Goal: Use online tool/utility: Utilize a website feature to perform a specific function

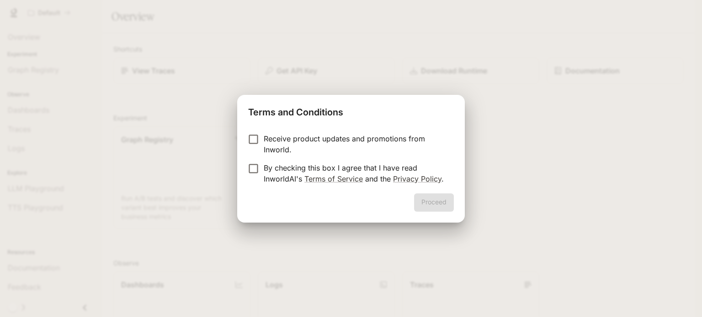
click at [293, 147] on p "Receive product updates and promotions from Inworld." at bounding box center [355, 144] width 183 height 22
click at [276, 174] on p "By checking this box I agree that I have read InworldAI's Terms of Service and …" at bounding box center [355, 174] width 183 height 22
click at [264, 138] on p "Receive product updates and promotions from Inworld." at bounding box center [355, 144] width 183 height 22
click at [427, 196] on button "Proceed" at bounding box center [434, 203] width 40 height 18
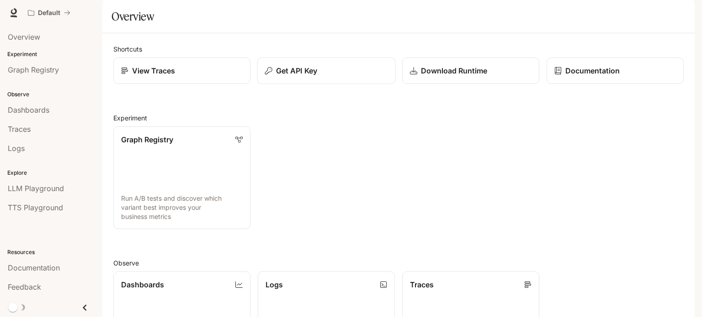
click at [321, 76] on div "Get API Key" at bounding box center [326, 70] width 123 height 11
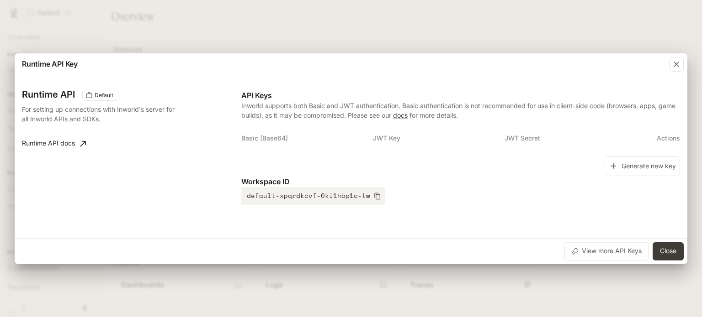
click at [290, 138] on th "Basic (Base64)" at bounding box center [307, 138] width 132 height 22
click at [278, 141] on th "Basic (Base64)" at bounding box center [307, 138] width 132 height 22
click at [669, 250] on button "Close" at bounding box center [667, 252] width 31 height 18
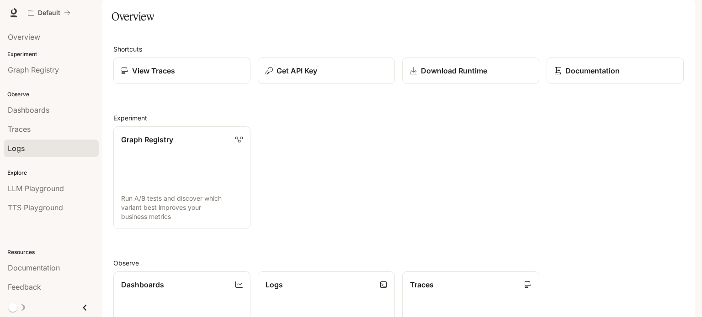
click at [26, 146] on div "Logs" at bounding box center [51, 148] width 87 height 11
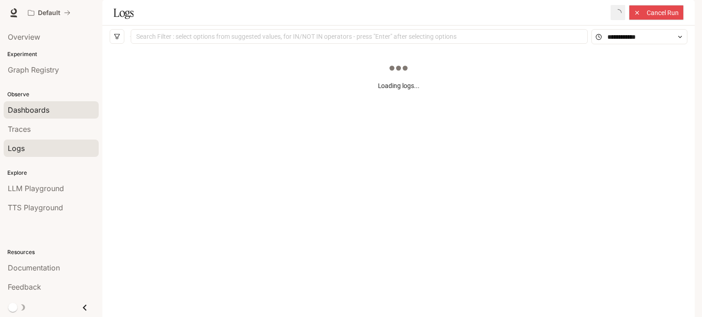
click at [32, 114] on span "Dashboards" at bounding box center [29, 110] width 42 height 11
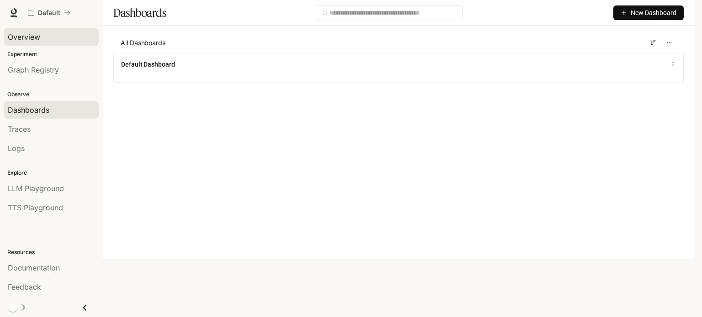
click at [38, 39] on span "Overview" at bounding box center [24, 37] width 32 height 11
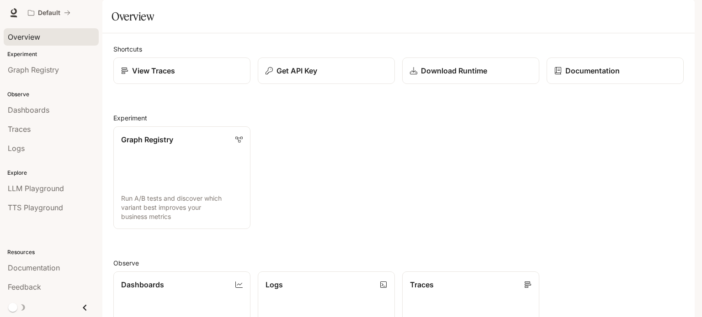
scroll to position [242, 0]
